Goal: Check status: Check status

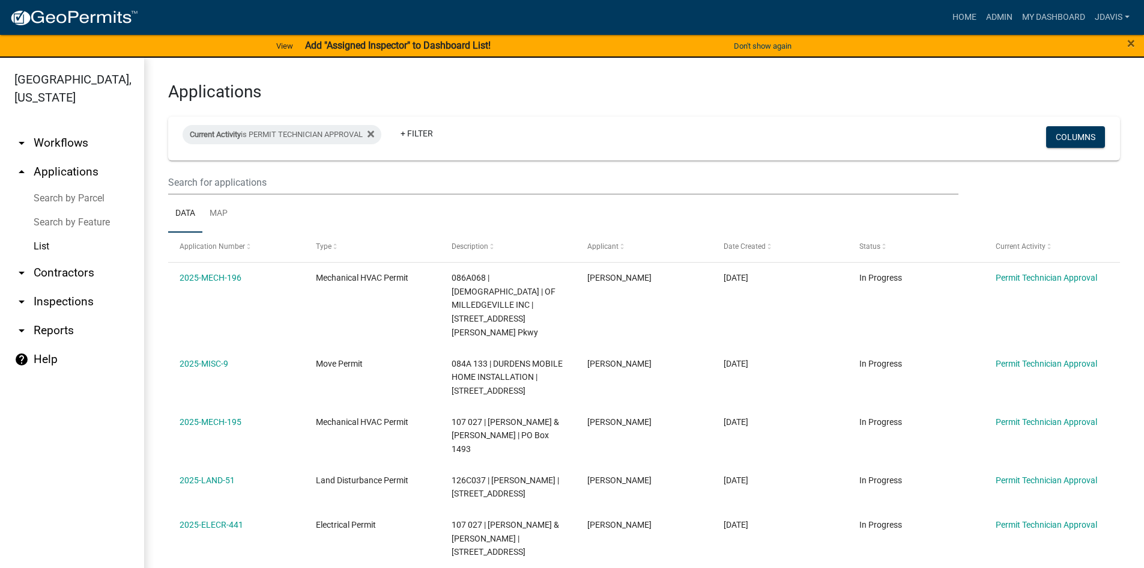
select select "2: 50"
click at [374, 134] on icon at bounding box center [371, 134] width 7 height 7
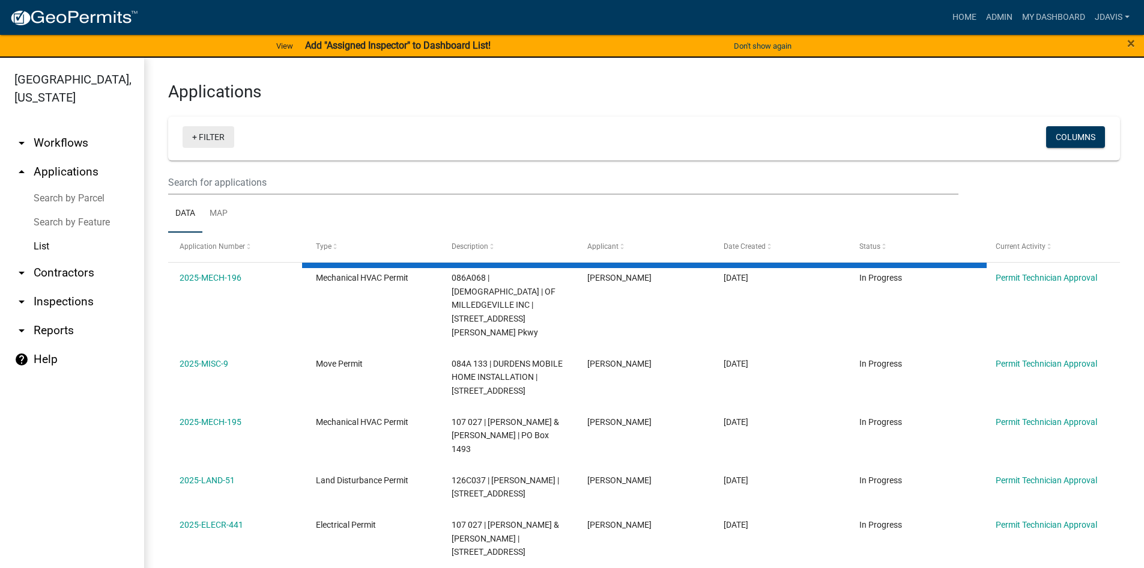
click at [193, 139] on link "+ Filter" at bounding box center [209, 137] width 52 height 22
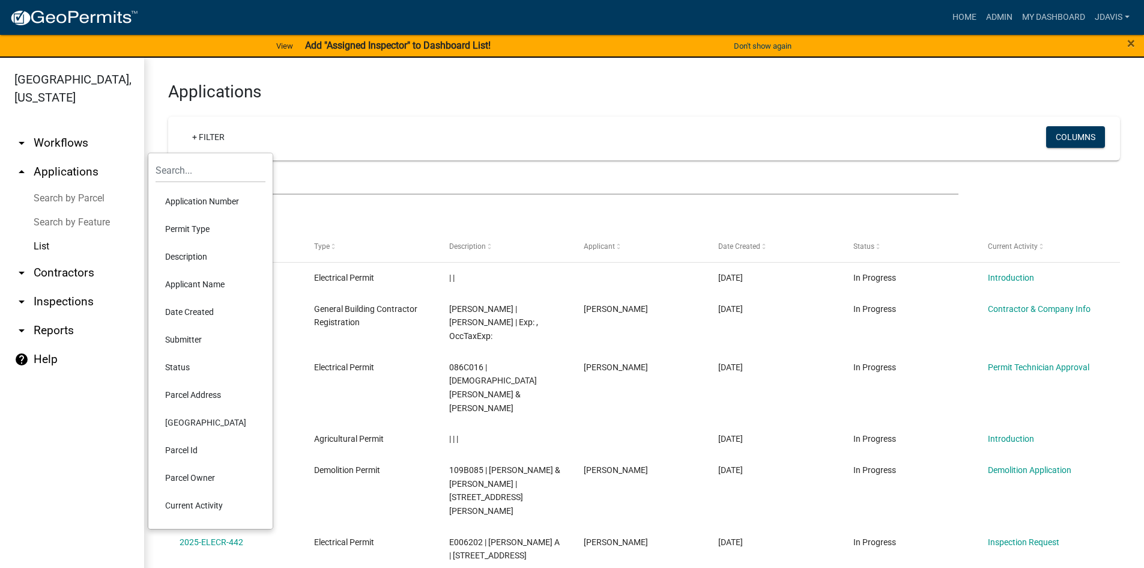
click at [208, 503] on li "Current Activity" at bounding box center [211, 505] width 110 height 28
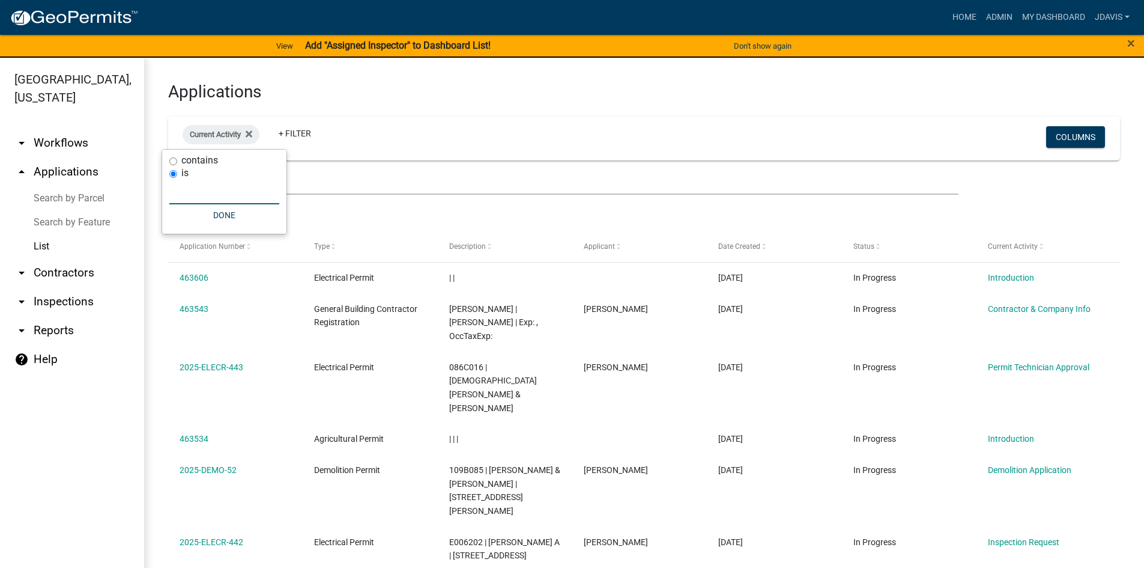
click at [219, 191] on input "text" at bounding box center [224, 192] width 110 height 25
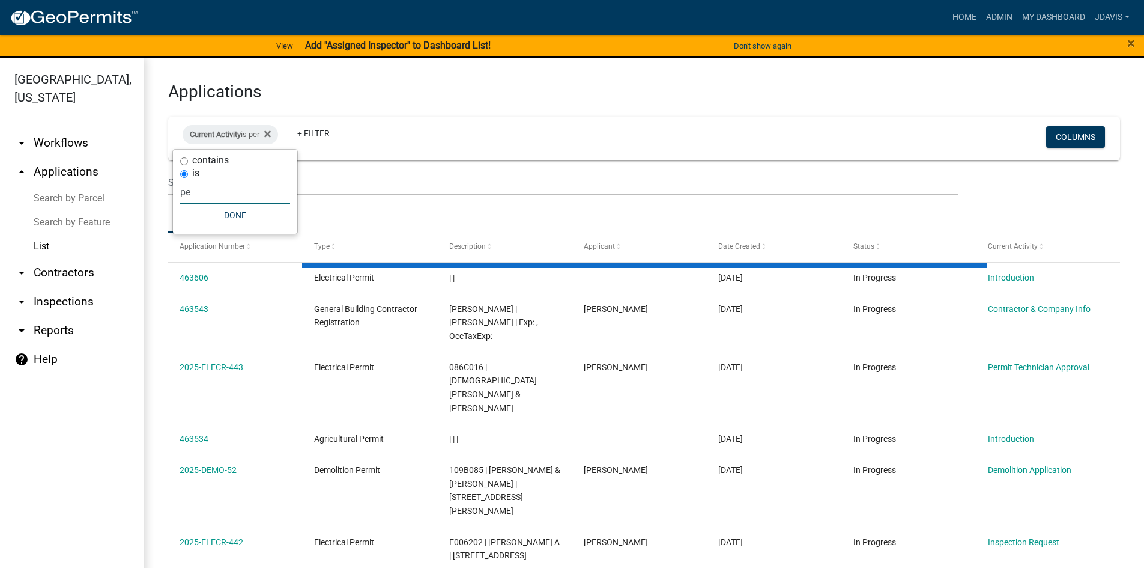
type input "p"
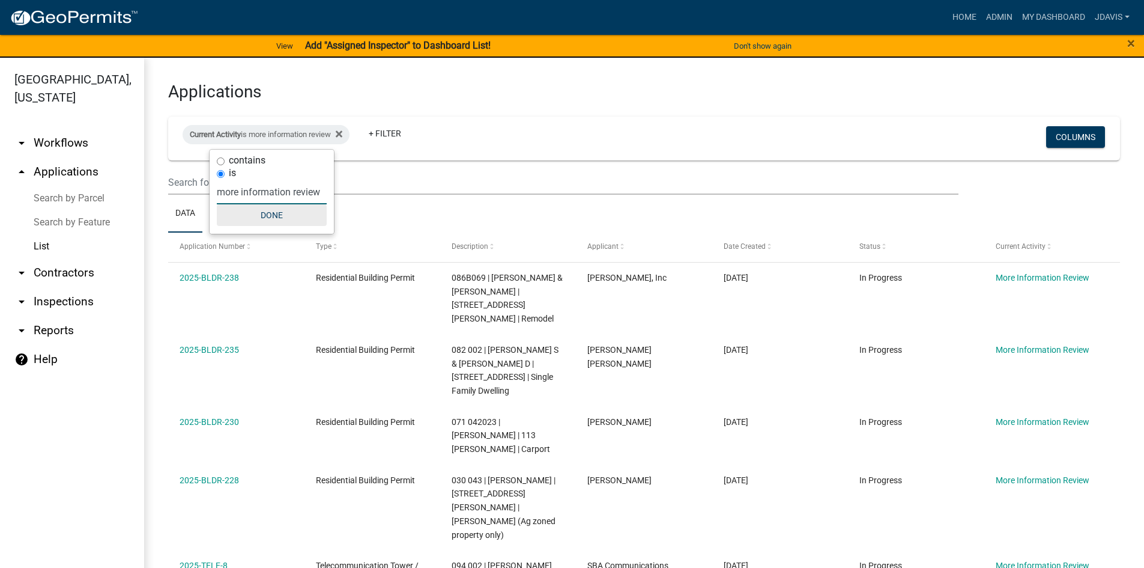
type input "more information review"
click at [285, 220] on button "Done" at bounding box center [272, 215] width 110 height 22
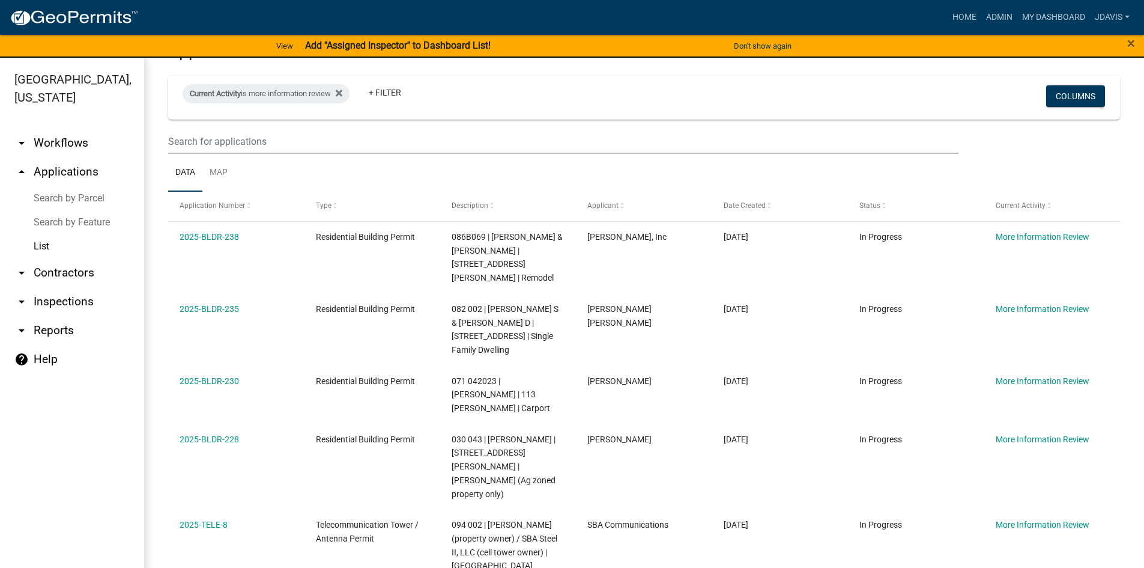
scroll to position [161, 0]
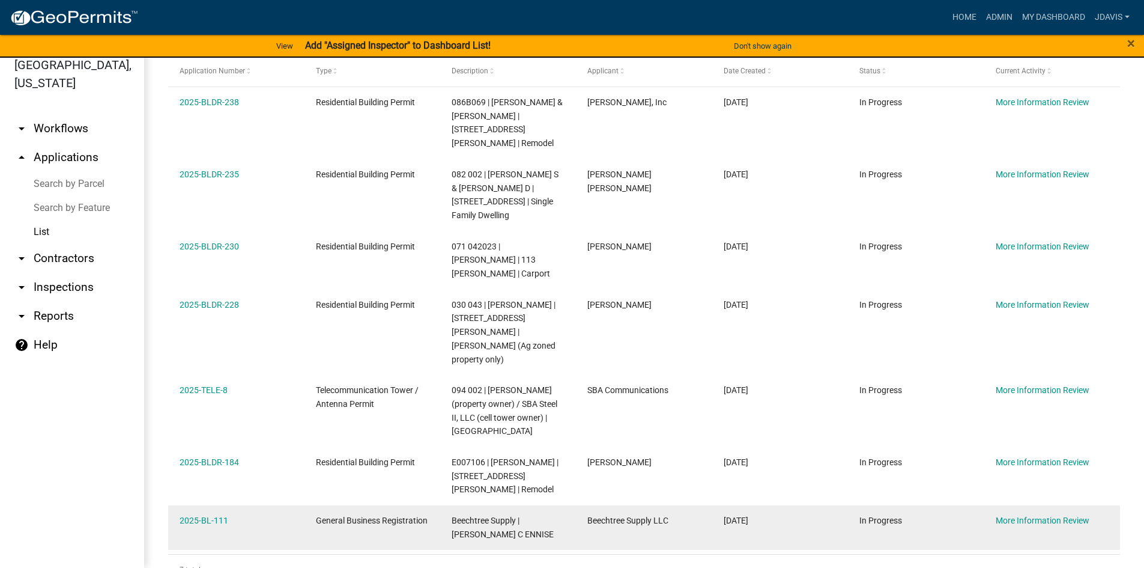
drag, startPoint x: 173, startPoint y: 235, endPoint x: 735, endPoint y: 478, distance: 611.7
click at [945, 553] on html "Internet Explorer does NOT work with GeoPermits. Get a new browser for more sec…" at bounding box center [572, 270] width 1144 height 568
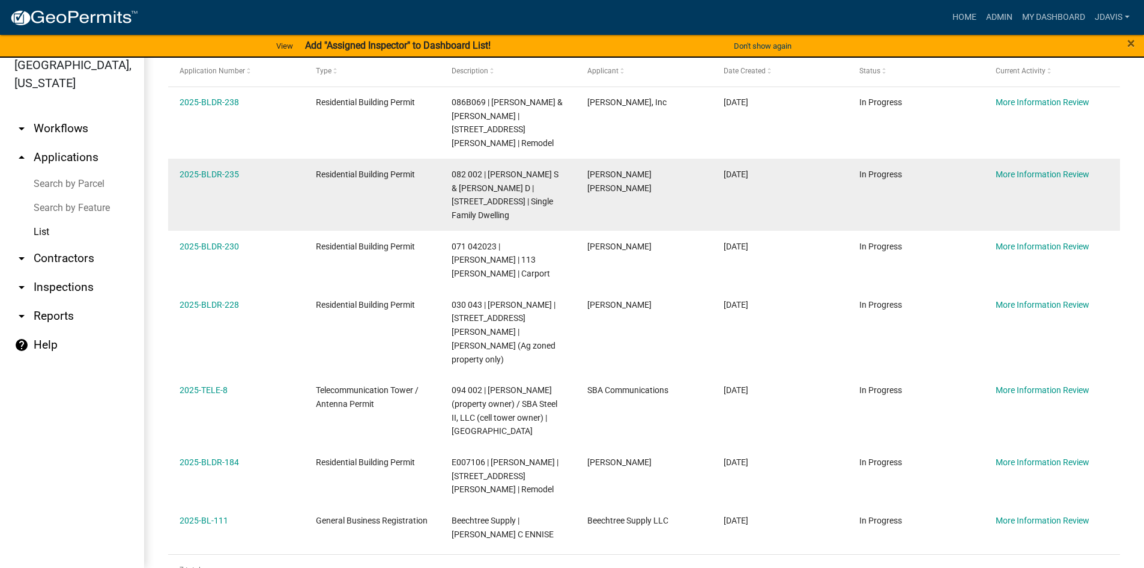
copy div "2025-BLDR-238 Residential Building Permit 086B069 | [PERSON_NAME] & [PERSON_NAM…"
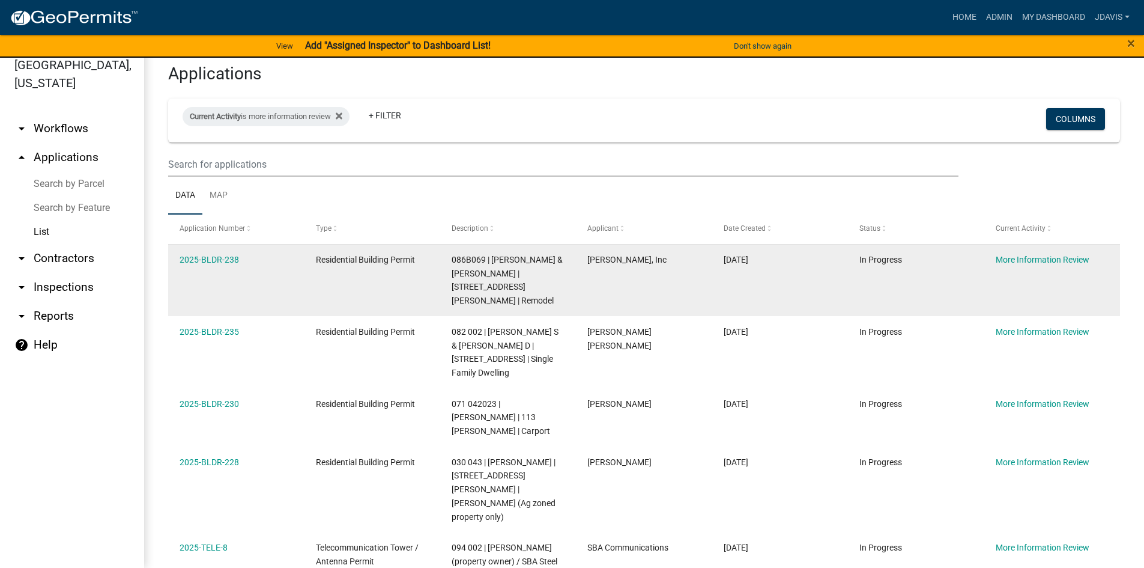
scroll to position [0, 0]
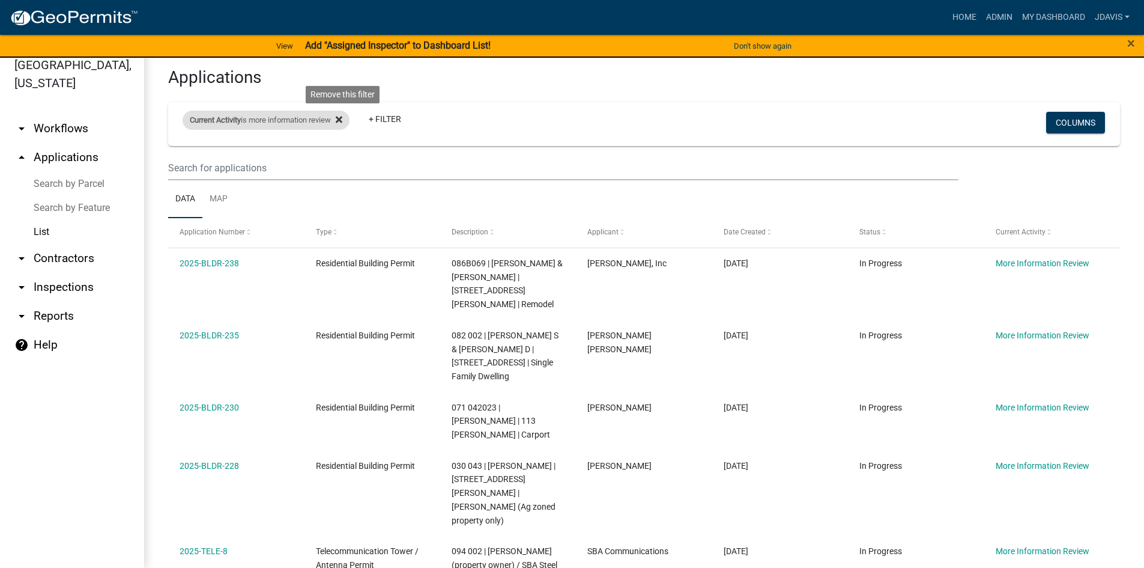
click at [342, 121] on icon at bounding box center [339, 120] width 7 height 7
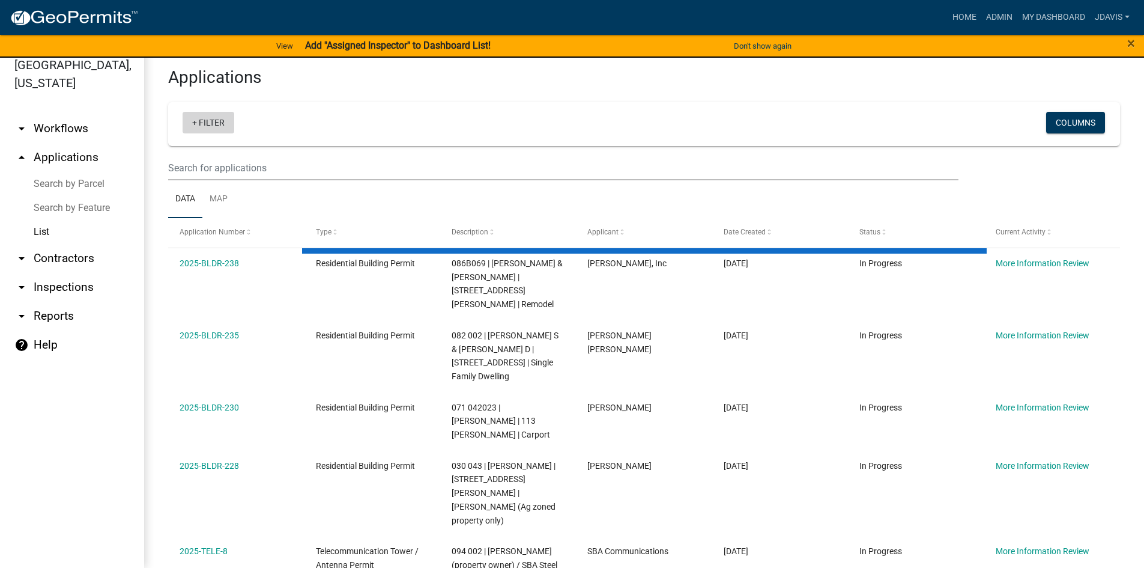
click at [195, 122] on link "+ Filter" at bounding box center [209, 123] width 52 height 22
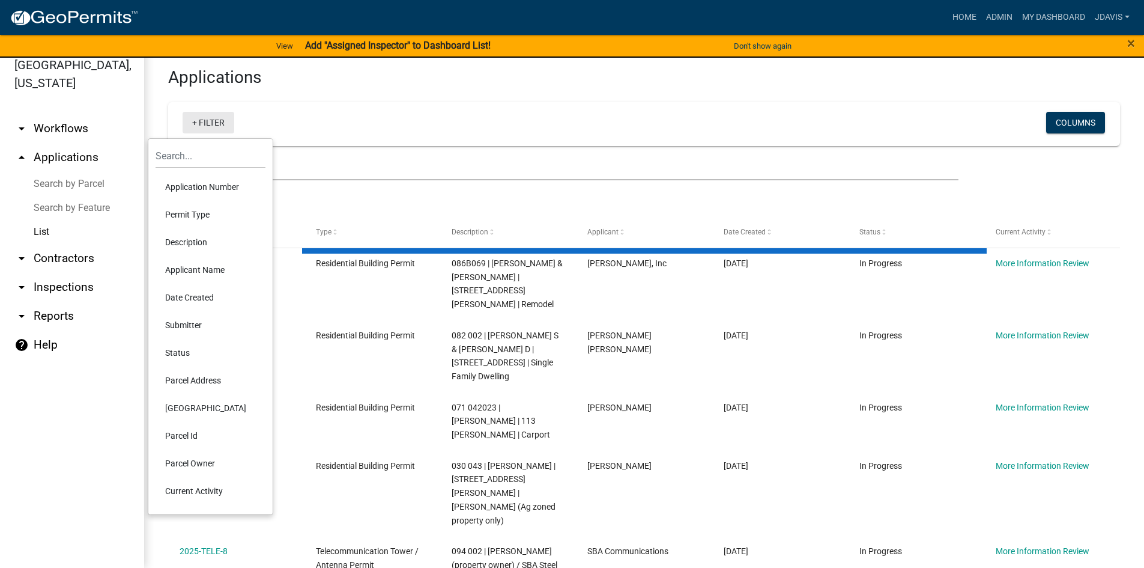
select select "2: 50"
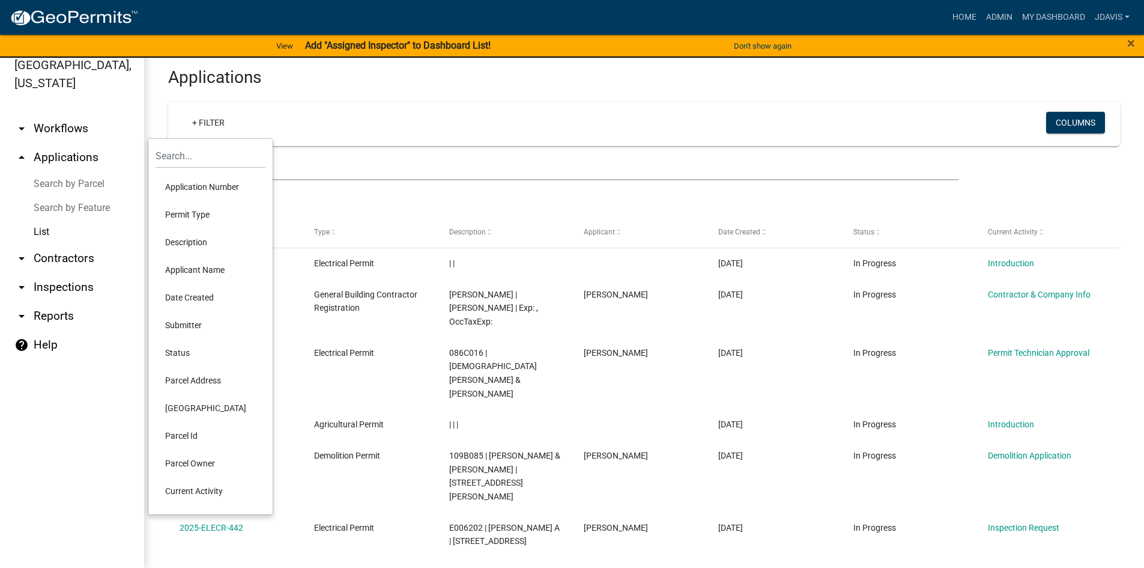
click at [190, 491] on li "Current Activity" at bounding box center [211, 491] width 110 height 28
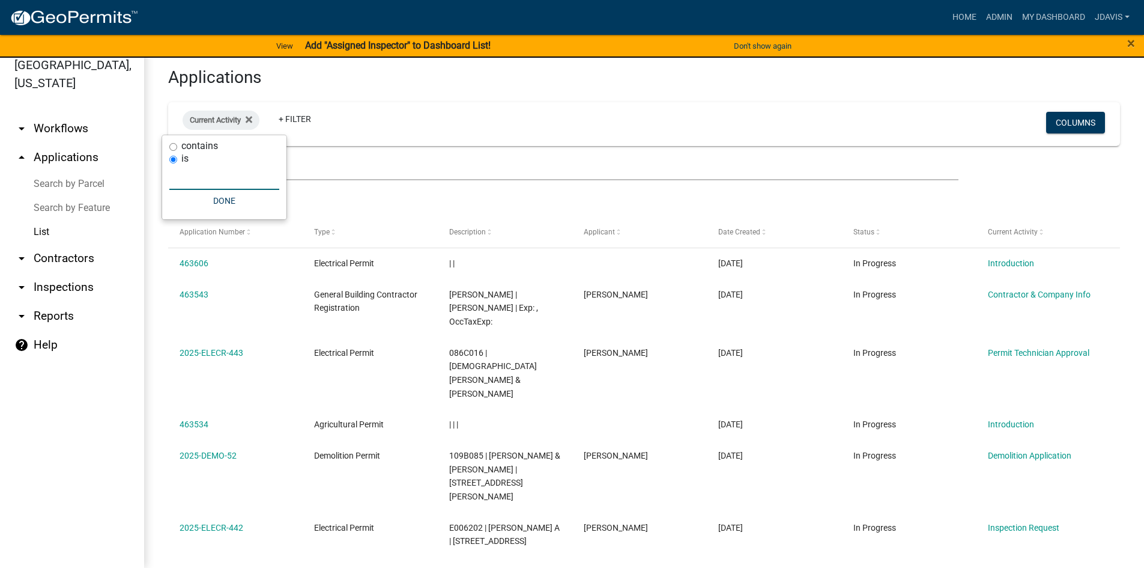
click at [212, 178] on input "text" at bounding box center [224, 177] width 110 height 25
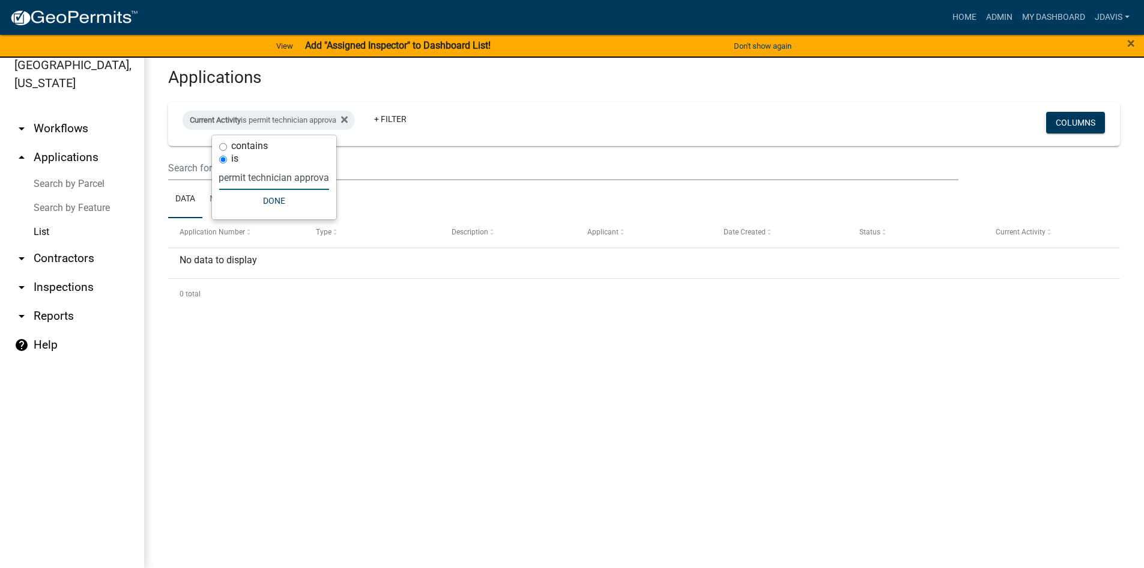
type input "permit technician approval"
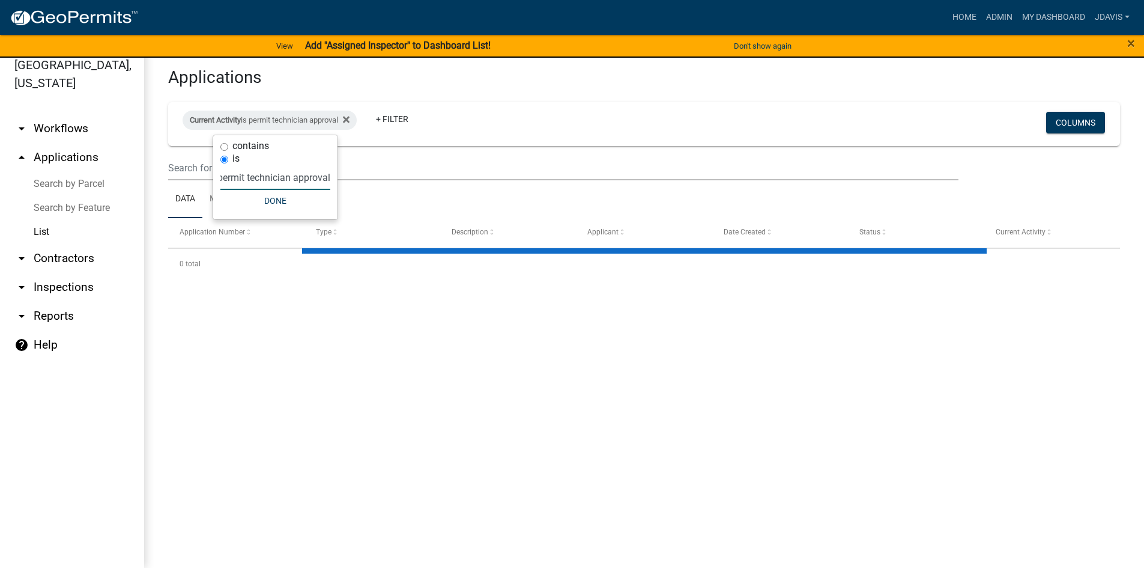
select select "2: 50"
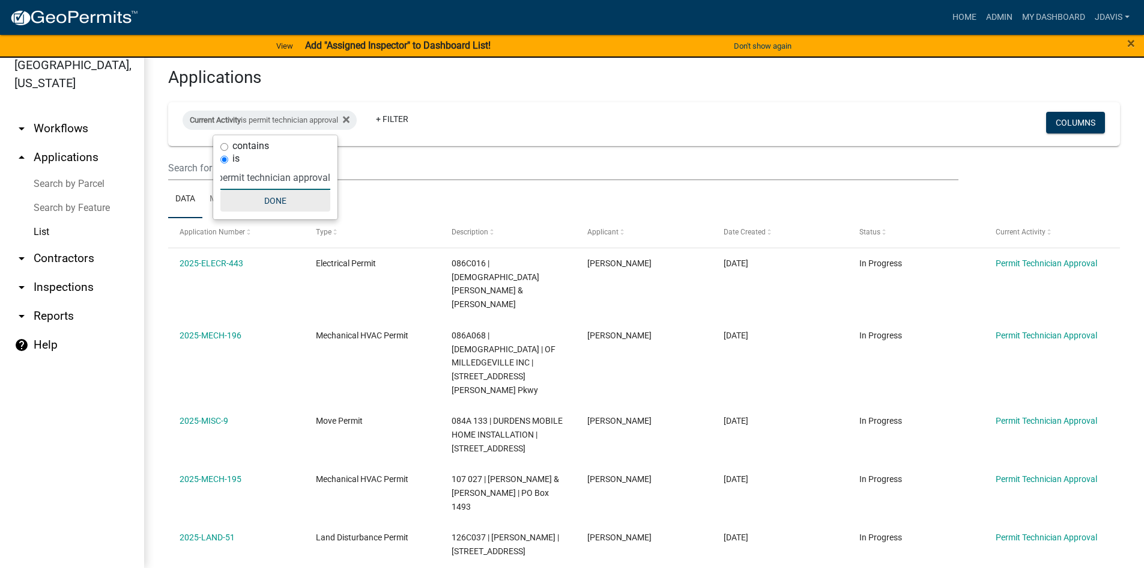
type input "permit technician approval"
click at [288, 198] on button "Done" at bounding box center [275, 201] width 110 height 22
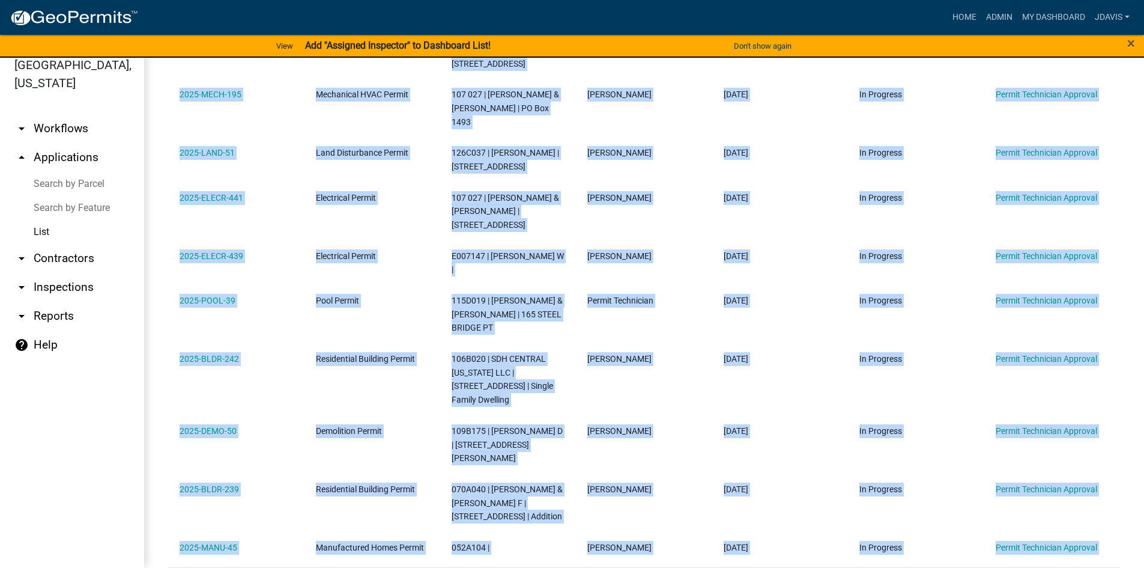
scroll to position [435, 0]
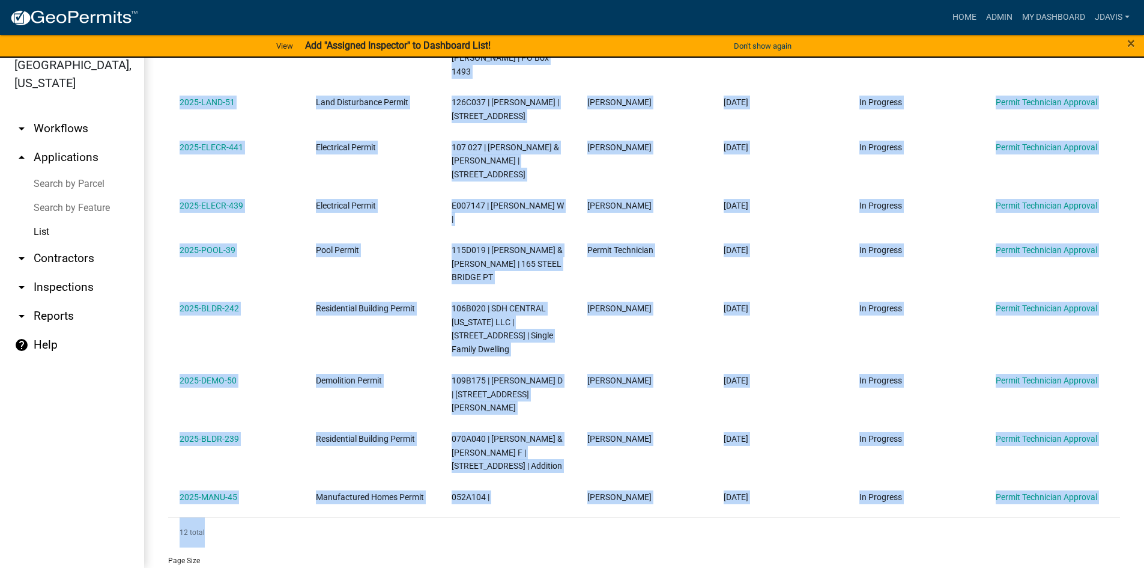
drag, startPoint x: 174, startPoint y: 144, endPoint x: 862, endPoint y: 477, distance: 765.0
click at [862, 477] on div "Application Number Type Description Applicant Date Created Status Current Activ…" at bounding box center [644, 165] width 952 height 764
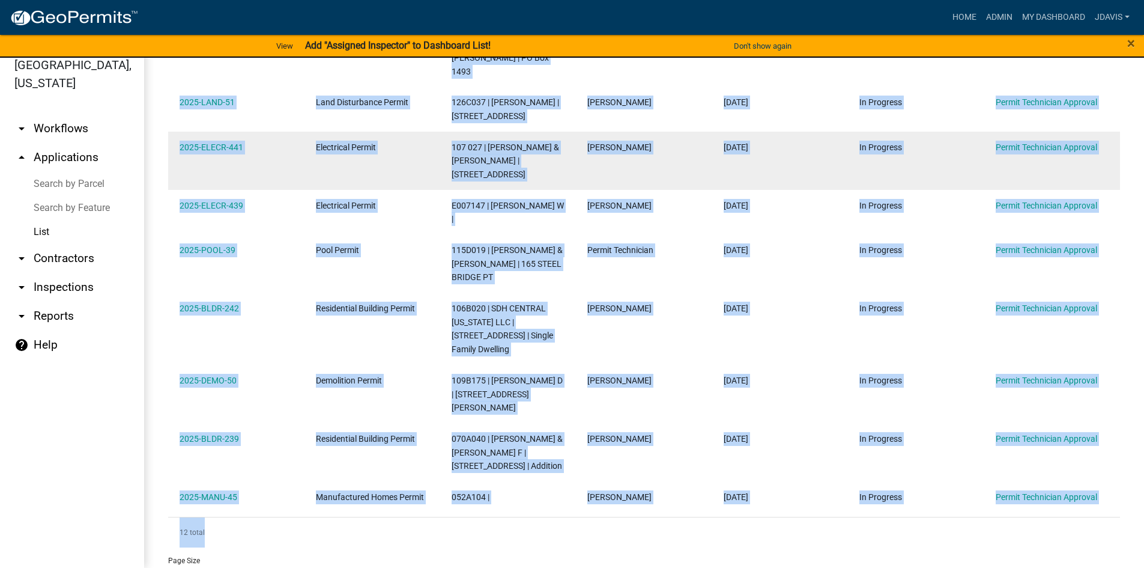
copy div "2025-ELECR-443 Electrical Permit 086C016 | [DEMOGRAPHIC_DATA][PERSON_NAME] & [P…"
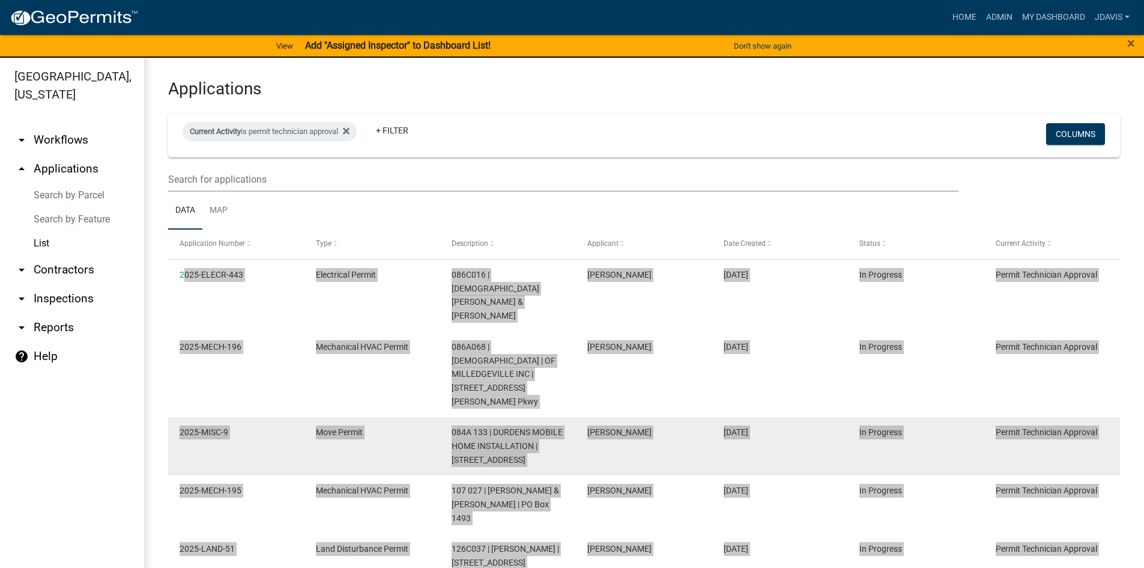
scroll to position [0, 0]
